Goal: Use online tool/utility: Use online tool/utility

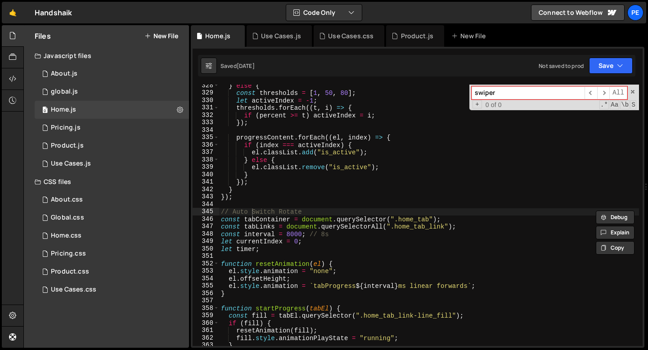
scroll to position [2432, 0]
click at [470, 39] on div "New File" at bounding box center [470, 36] width 38 height 9
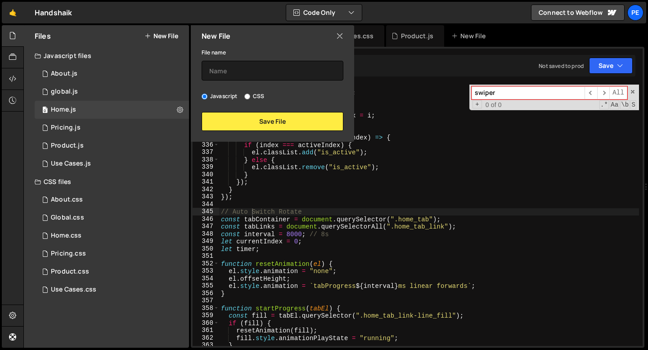
click at [342, 37] on icon at bounding box center [339, 36] width 7 height 10
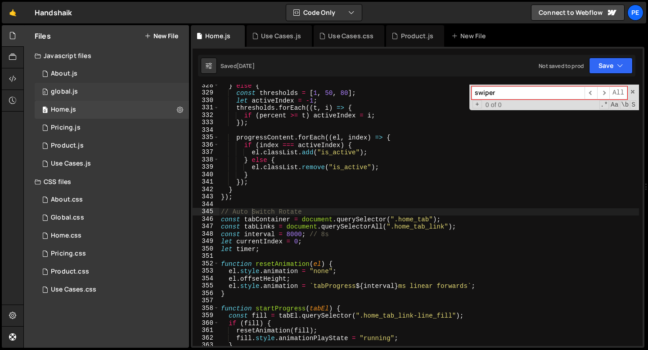
click at [86, 97] on div "0 global.js 0" at bounding box center [112, 92] width 154 height 18
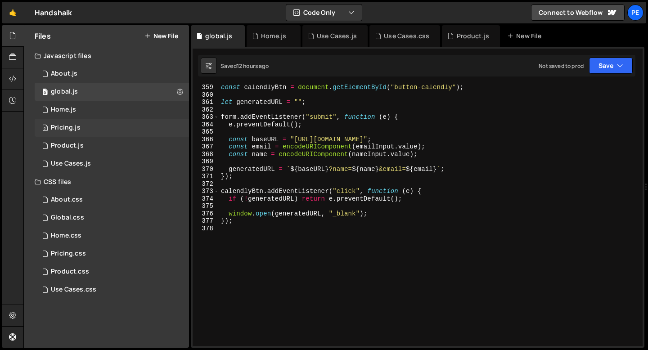
scroll to position [2673, 0]
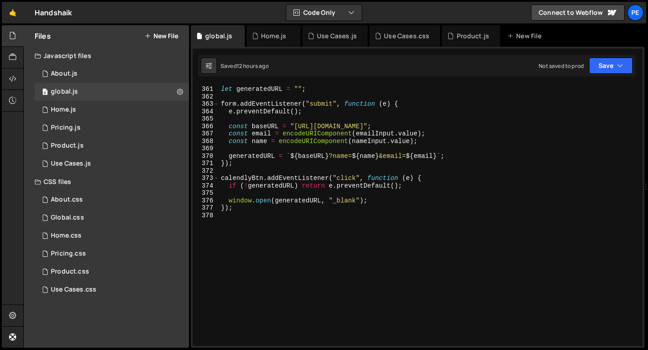
click at [246, 230] on div "let generatedURL = "" ; form . addEventListener ( "submit" , function ( e ) { e…" at bounding box center [429, 216] width 420 height 276
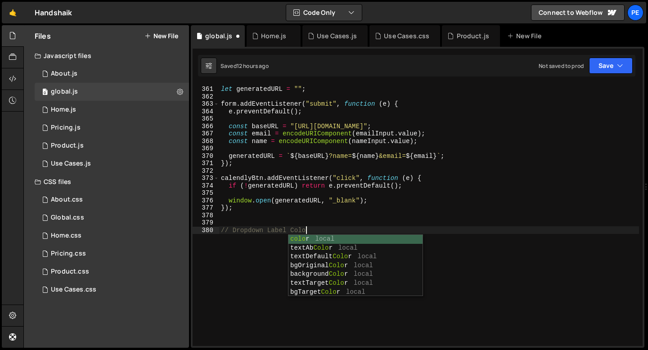
type textarea "// Dropdown Label Color"
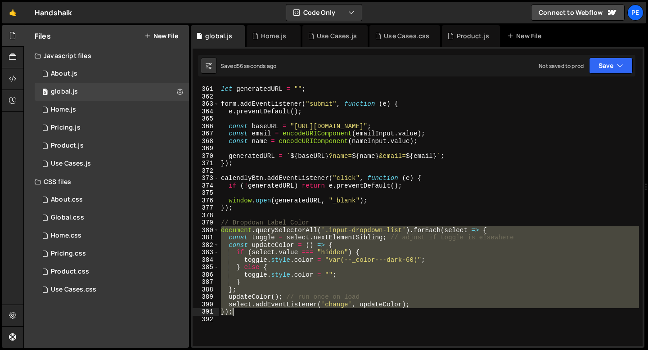
drag, startPoint x: 222, startPoint y: 230, endPoint x: 242, endPoint y: 315, distance: 86.9
click at [242, 314] on div "let generatedURL = "" ; form . addEventListener ( "submit" , function ( e ) { e…" at bounding box center [429, 216] width 420 height 276
type textarea "select.addEventListener('change', updateColor); });"
paste textarea
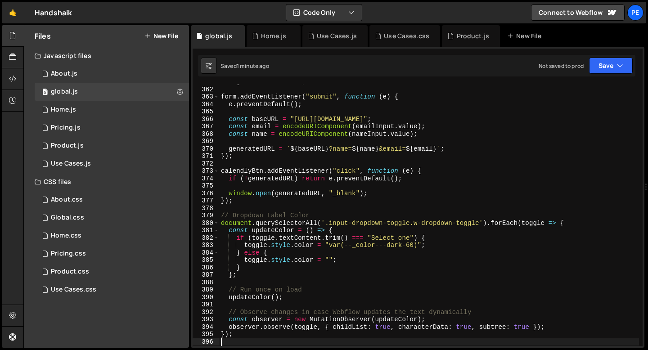
scroll to position [2784, 0]
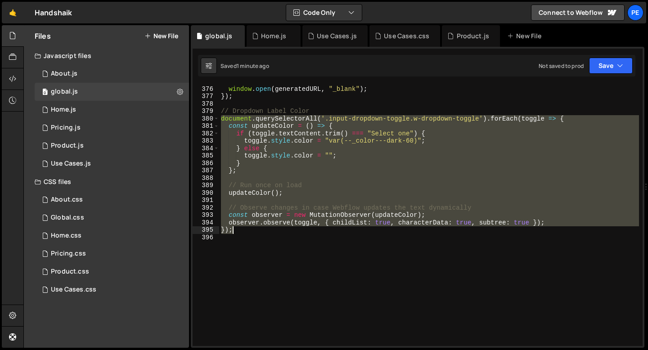
drag, startPoint x: 220, startPoint y: 119, endPoint x: 242, endPoint y: 229, distance: 112.0
click at [242, 229] on div "window . open ( generatedURL , "_blank" ) ; }) ; // Dropdown Label Color docume…" at bounding box center [429, 216] width 420 height 276
type textarea "observer.observe([PERSON_NAME], { childList: true, characterData: true, subtree…"
paste textarea
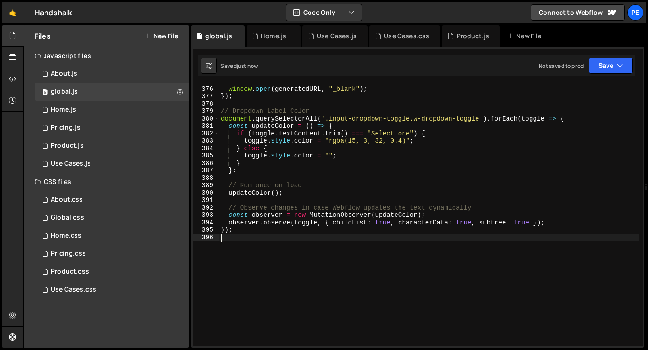
click at [294, 188] on div "window . open ( generatedURL , "_blank" ) ; }) ; // Dropdown Label Color docume…" at bounding box center [429, 216] width 420 height 276
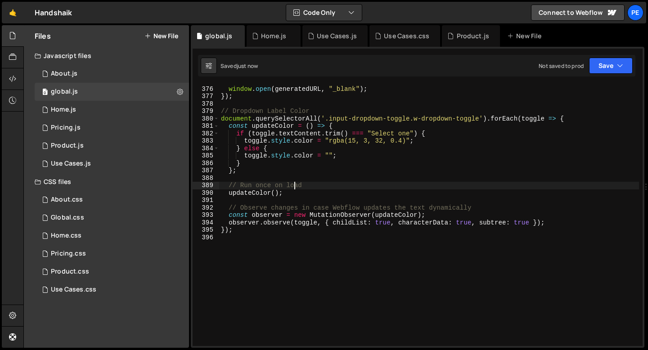
click at [294, 187] on div "window . open ( generatedURL , "_blank" ) ; }) ; // Dropdown Label Color docume…" at bounding box center [429, 216] width 420 height 276
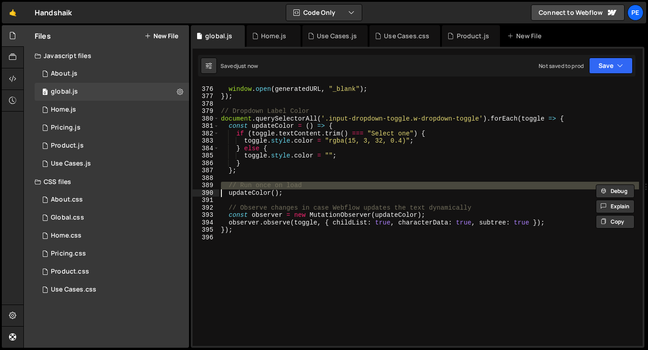
click at [294, 187] on div "window . open ( generatedURL , "_blank" ) ; }) ; // Dropdown Label Color docume…" at bounding box center [429, 216] width 420 height 276
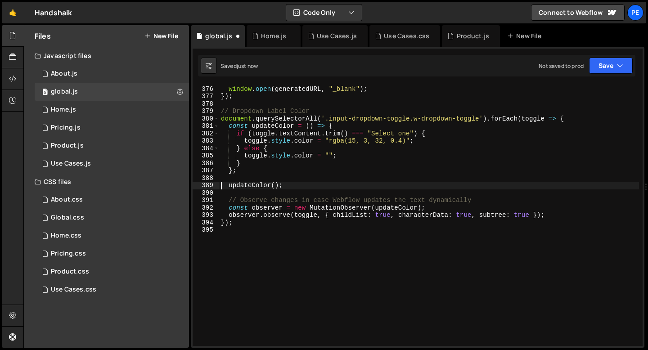
click at [287, 197] on div "window . open ( generatedURL , "_blank" ) ; }) ; // Dropdown Label Color docume…" at bounding box center [429, 216] width 420 height 276
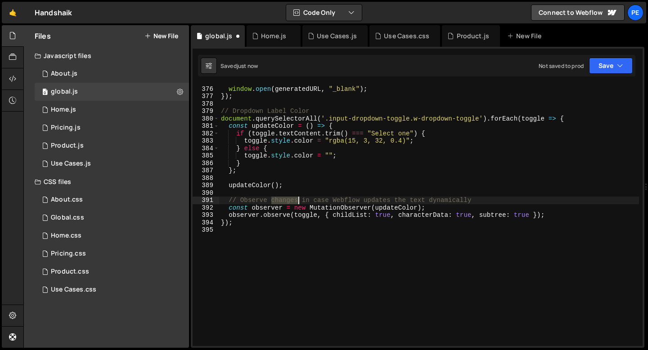
click at [287, 197] on div "window . open ( generatedURL , "_blank" ) ; }) ; // Dropdown Label Color docume…" at bounding box center [429, 216] width 420 height 276
type textarea "const observer = new MutationObserver(updateColor);"
